Goal: Navigation & Orientation: Go to known website

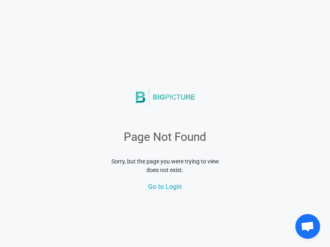
click at [165, 187] on span "Go to Login" at bounding box center [165, 187] width 34 height 8
